Goal: Ask a question

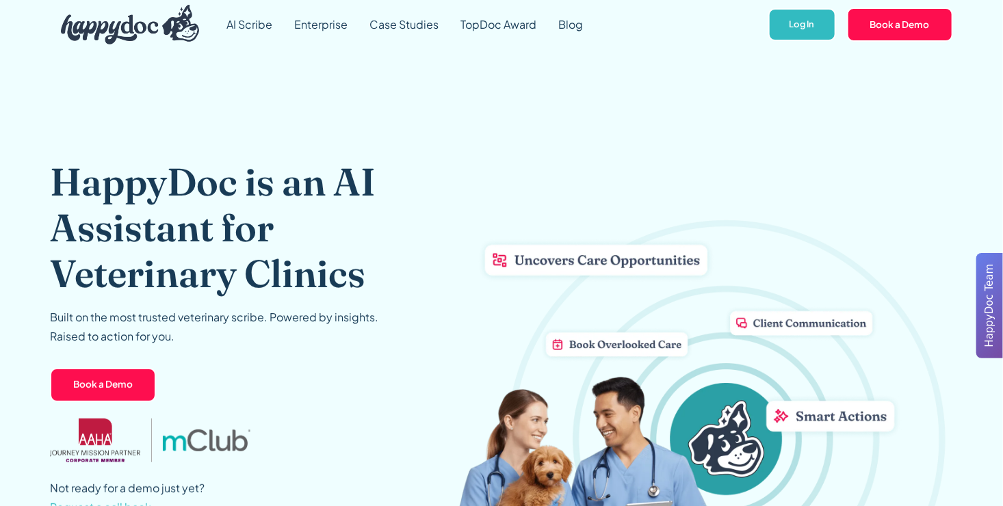
click at [991, 298] on span "HappyDoc Team" at bounding box center [990, 305] width 16 height 83
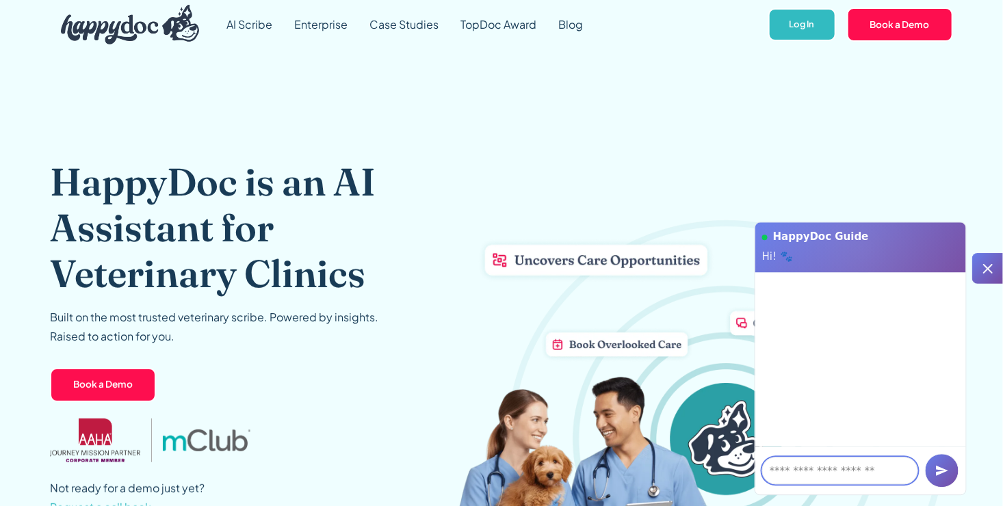
click at [797, 465] on textarea at bounding box center [840, 470] width 156 height 27
click at [980, 272] on icon at bounding box center [988, 269] width 16 height 16
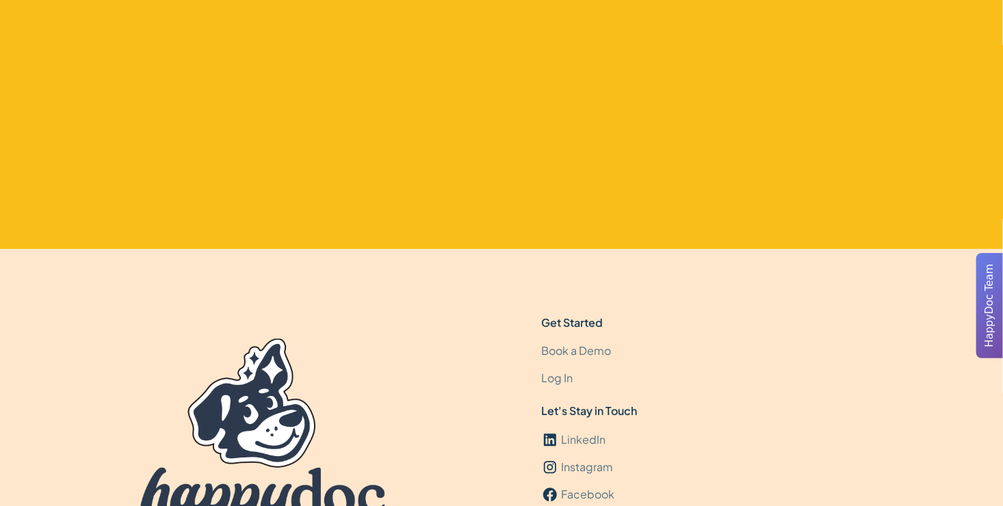
scroll to position [4184, 0]
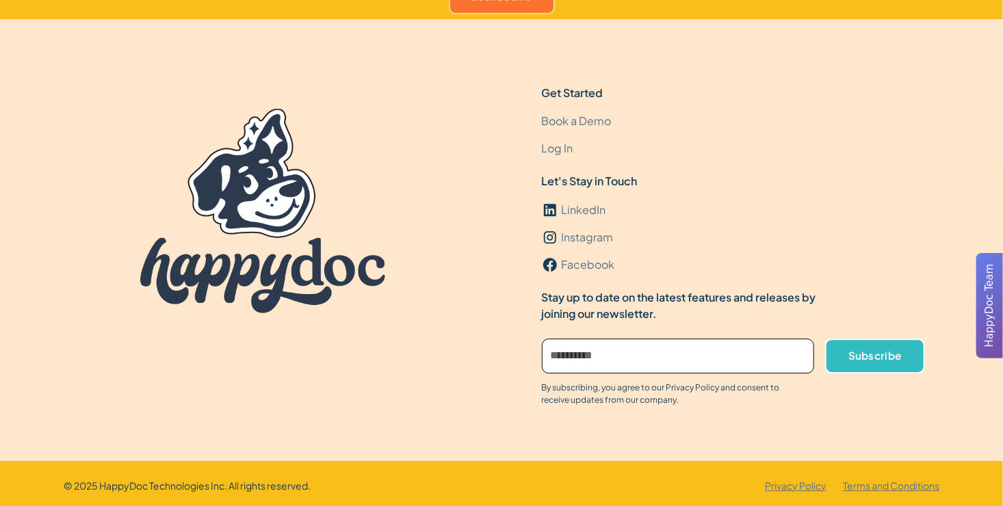
drag, startPoint x: 228, startPoint y: 387, endPoint x: 220, endPoint y: 541, distance: 154.2
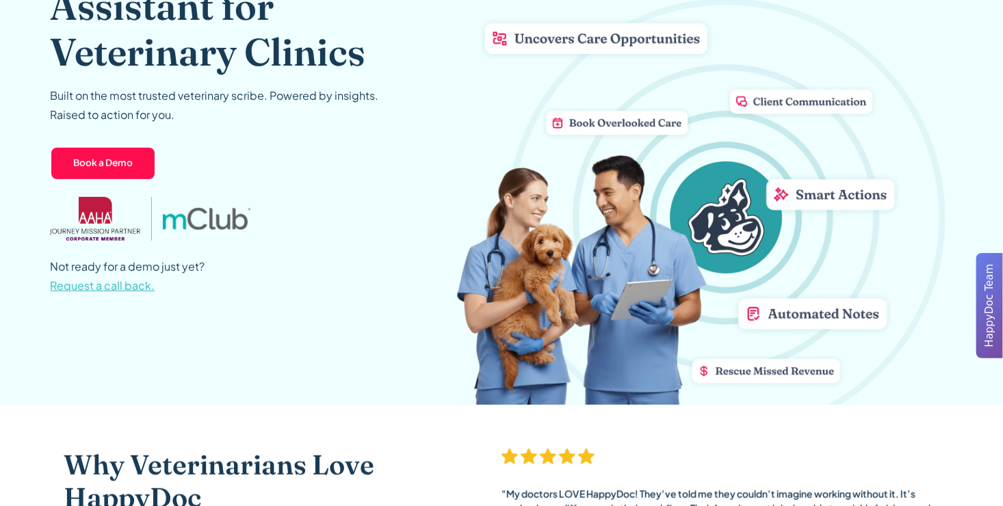
scroll to position [0, 0]
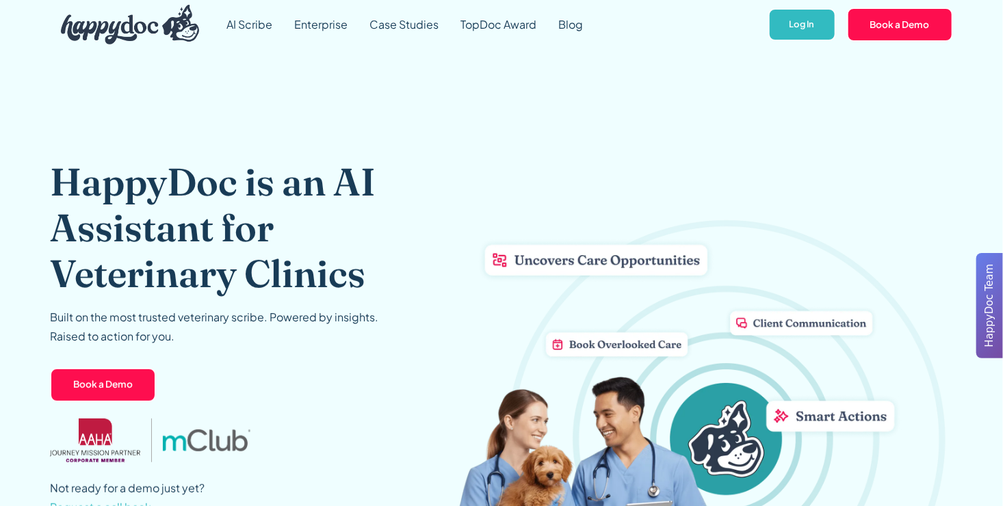
drag, startPoint x: 491, startPoint y: 231, endPoint x: 321, endPoint y: -49, distance: 328.2
click at [988, 320] on span "HappyDoc Team" at bounding box center [990, 305] width 16 height 83
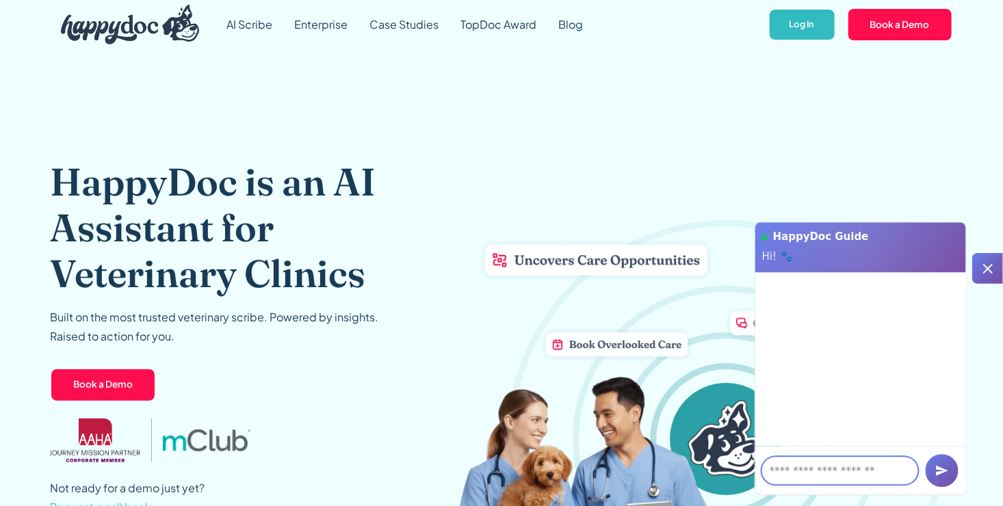
click at [819, 477] on textarea at bounding box center [840, 470] width 156 height 27
type textarea "**********"
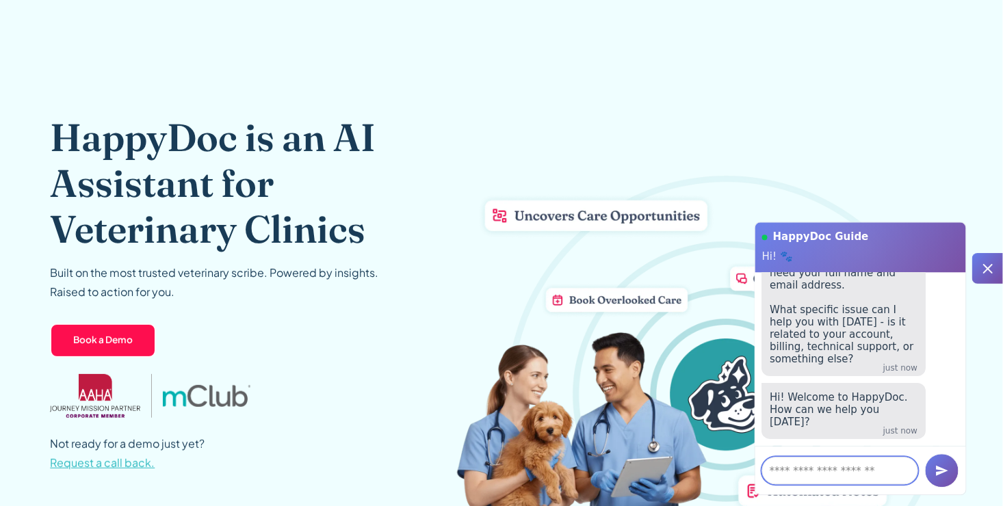
scroll to position [68, 0]
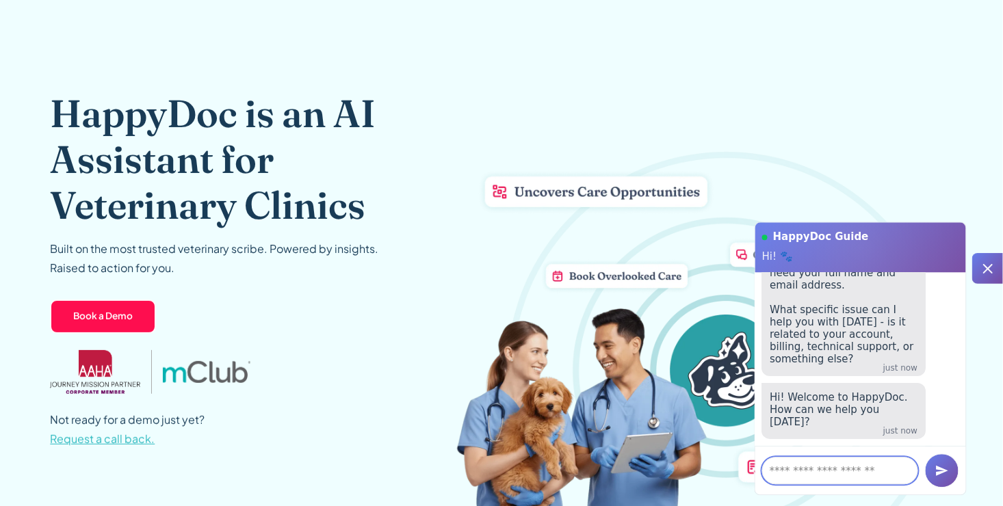
click at [792, 476] on textarea at bounding box center [840, 470] width 156 height 27
paste textarea "**********"
type textarea "**********"
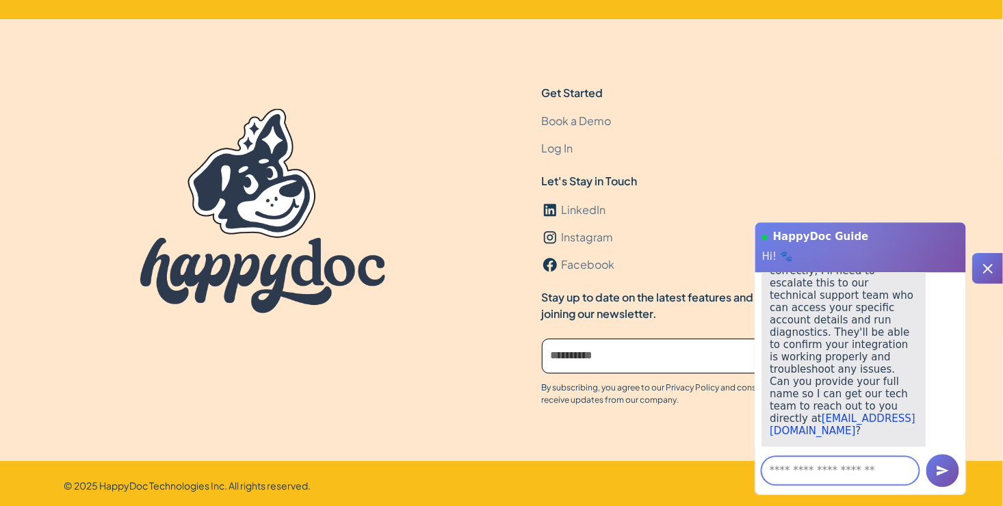
scroll to position [536, 0]
click at [805, 468] on textarea at bounding box center [840, 470] width 157 height 27
type textarea "*"
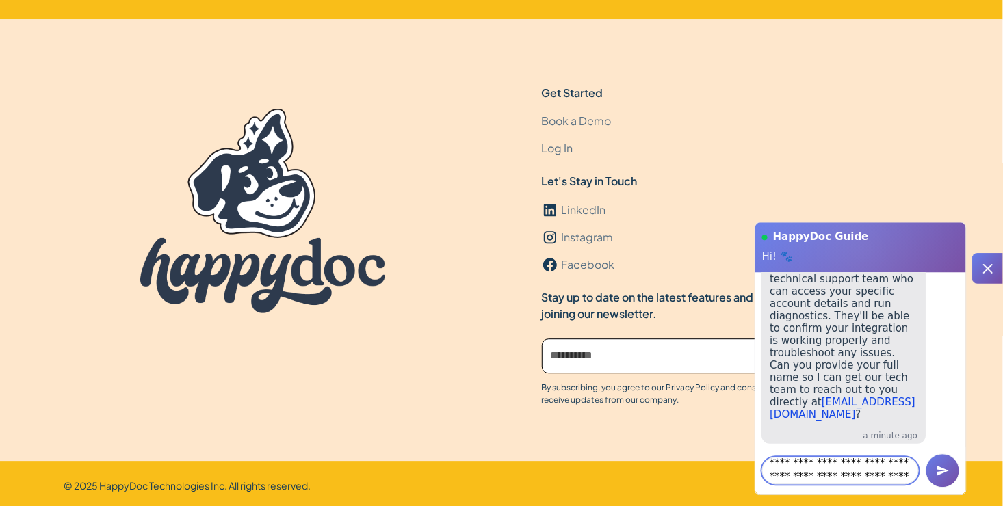
scroll to position [22, 0]
type textarea "**********"
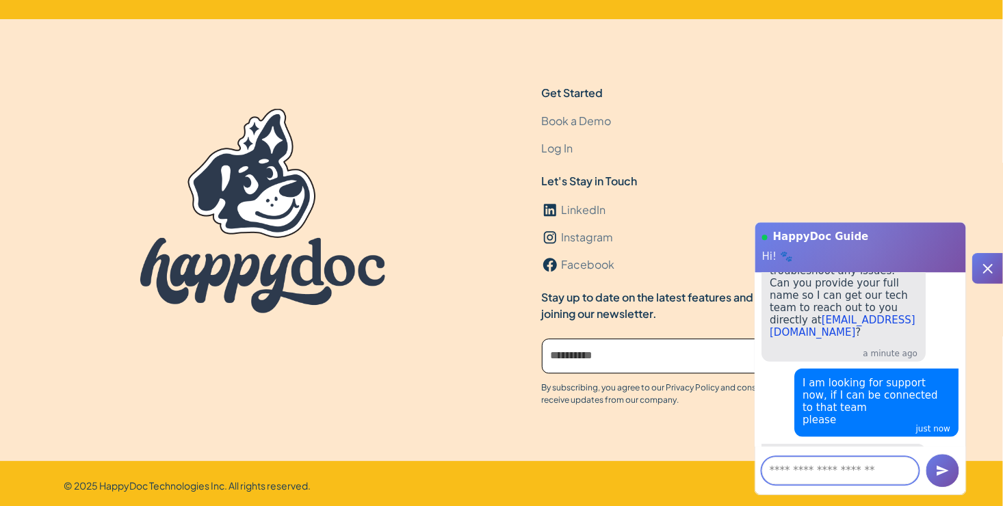
scroll to position [780, 0]
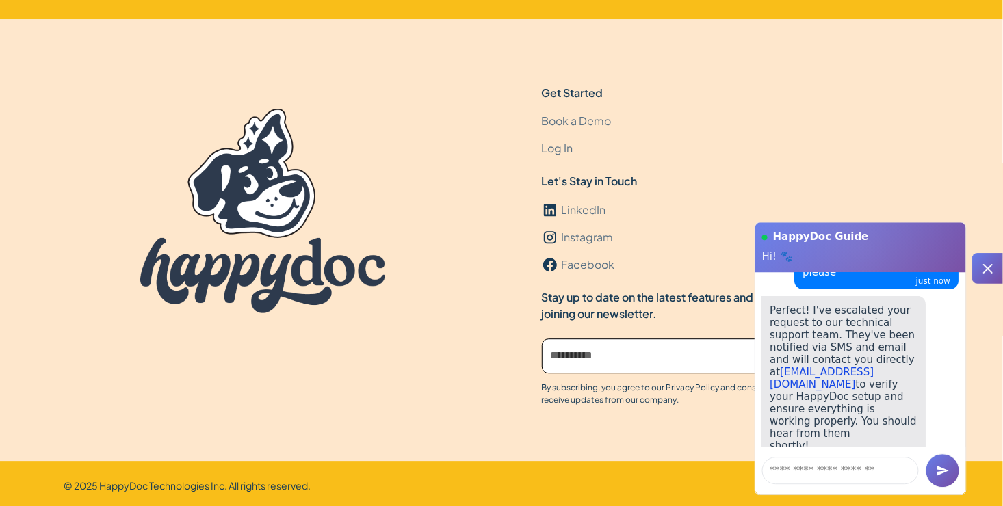
click at [710, 445] on div "Get Started Book a Demo Log In Let's Stay in Touch LinkedIn Instagram Facebook …" at bounding box center [502, 273] width 876 height 376
click at [991, 271] on icon at bounding box center [988, 269] width 10 height 10
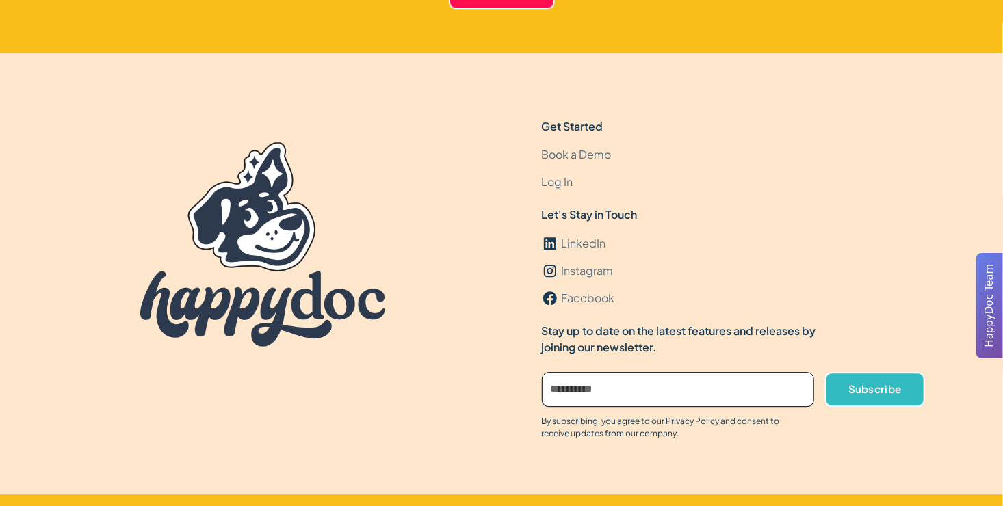
scroll to position [4184, 0]
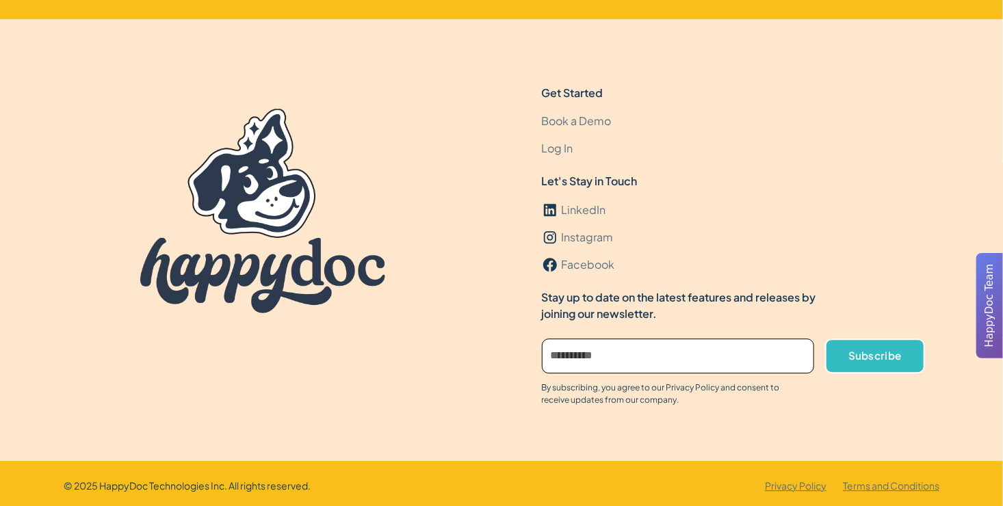
drag, startPoint x: 404, startPoint y: 260, endPoint x: 402, endPoint y: 541, distance: 281.2
